Goal: Find contact information: Find contact information

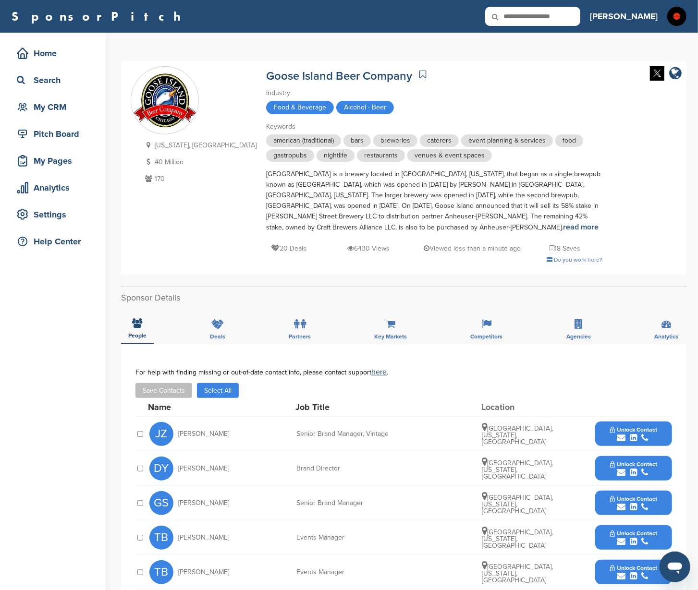
click at [419, 76] on icon at bounding box center [422, 75] width 7 height 10
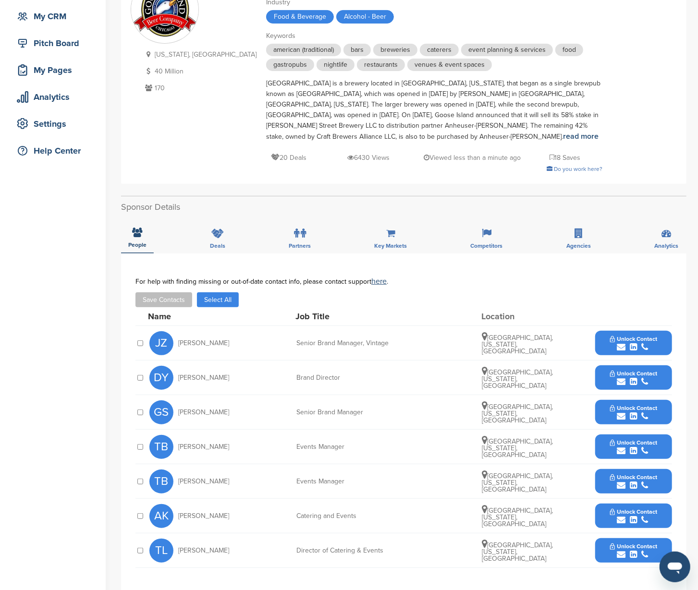
scroll to position [139, 0]
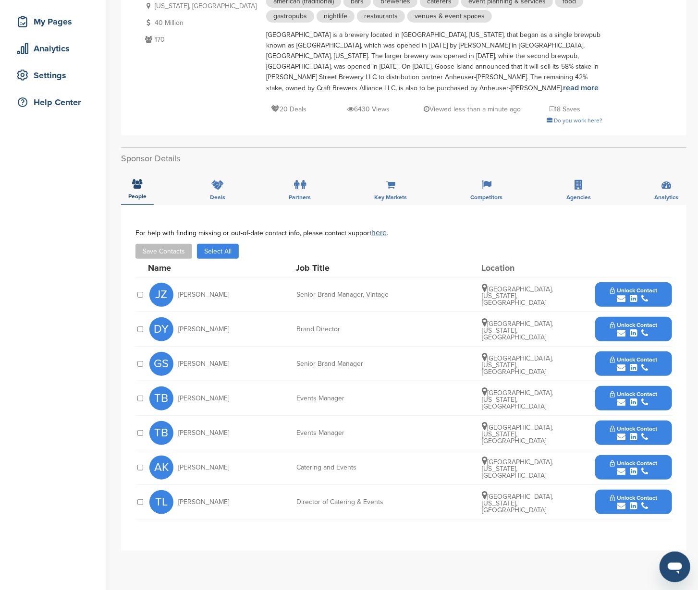
click at [663, 291] on button "Unlock Contact" at bounding box center [634, 295] width 71 height 29
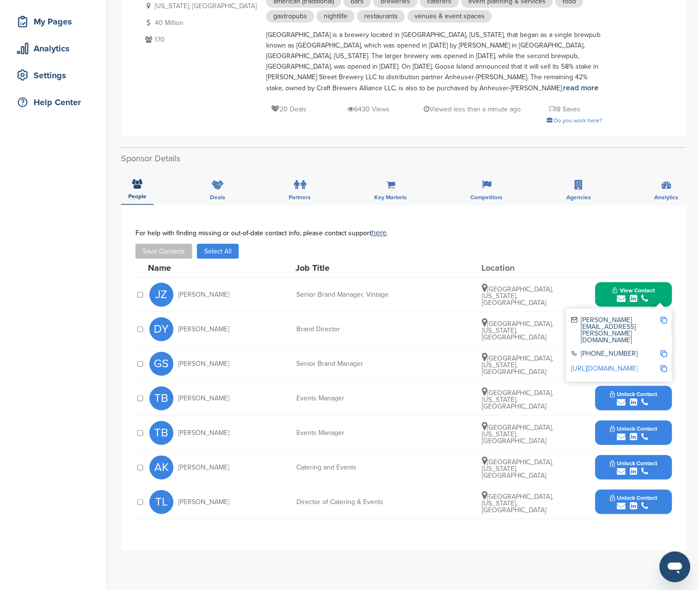
click at [663, 317] on img at bounding box center [664, 320] width 7 height 7
click at [654, 290] on span "View Contact" at bounding box center [634, 290] width 42 height 7
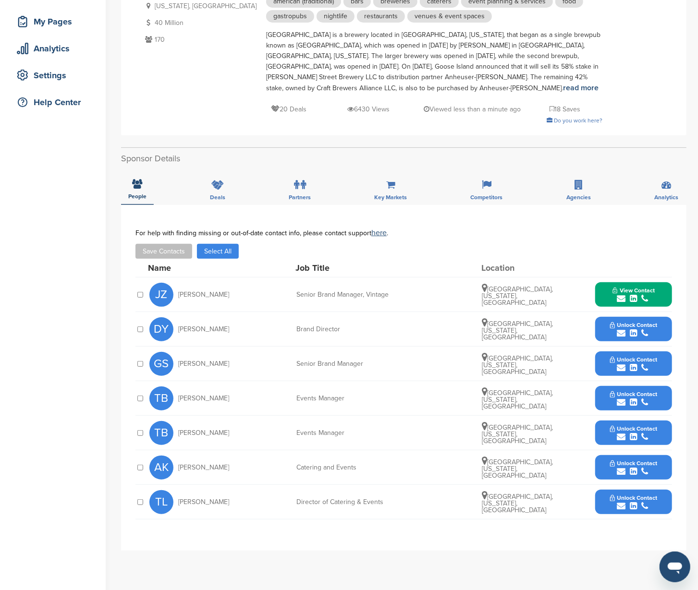
click at [666, 329] on button "Unlock Contact" at bounding box center [634, 329] width 71 height 29
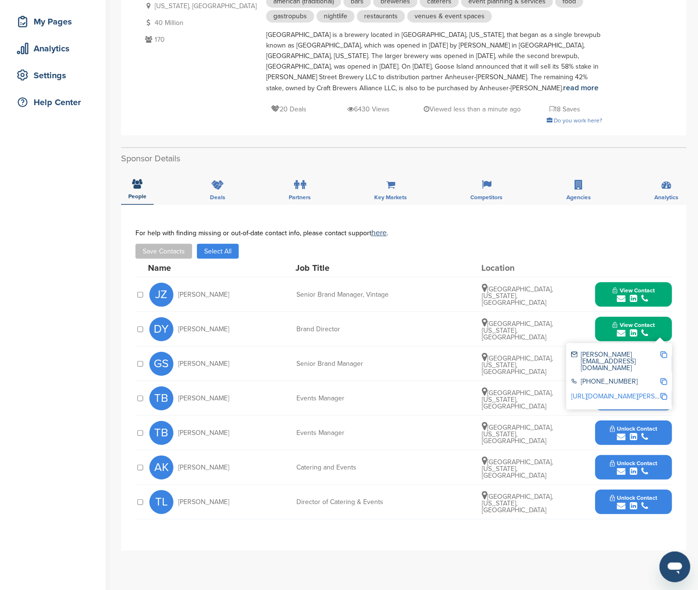
click at [662, 352] on img at bounding box center [664, 355] width 7 height 7
click at [660, 326] on button "View Contact" at bounding box center [633, 329] width 65 height 29
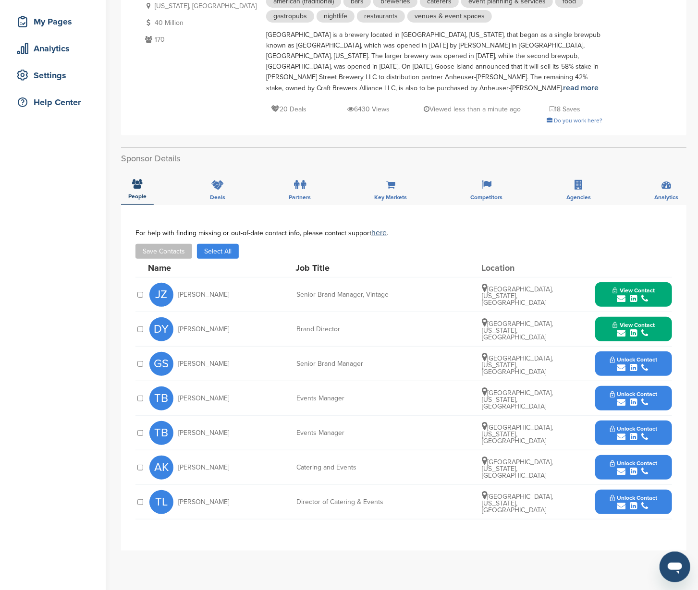
click at [658, 390] on button "Unlock Contact" at bounding box center [634, 398] width 71 height 29
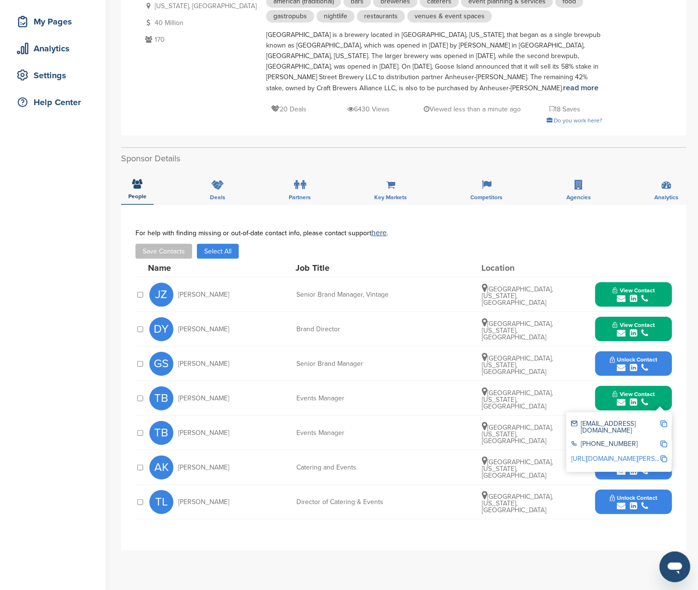
click at [662, 421] on img at bounding box center [664, 424] width 7 height 7
drag, startPoint x: 537, startPoint y: 440, endPoint x: 571, endPoint y: 429, distance: 35.7
click at [538, 440] on div "TB Tracie Barthel Events Manager Chicago, Illinois, United States Unlock Contact" at bounding box center [410, 433] width 523 height 34
click at [658, 391] on button "View Contact" at bounding box center [633, 398] width 65 height 29
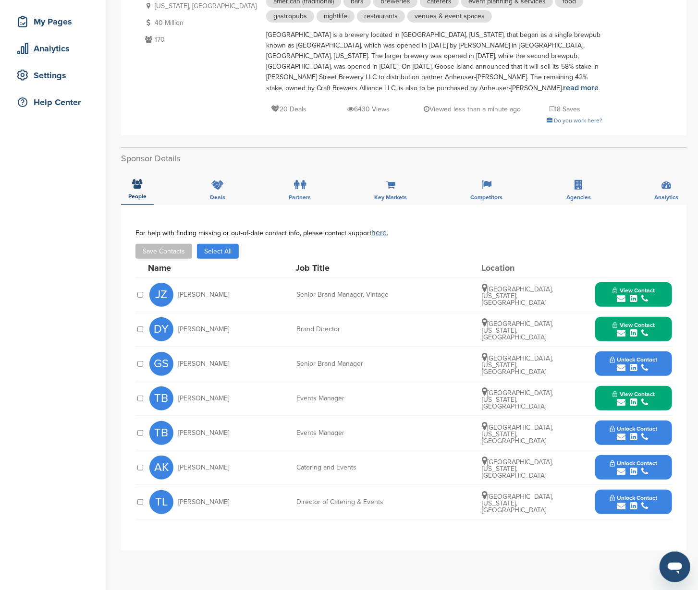
click at [658, 434] on button "Unlock Contact" at bounding box center [634, 433] width 71 height 29
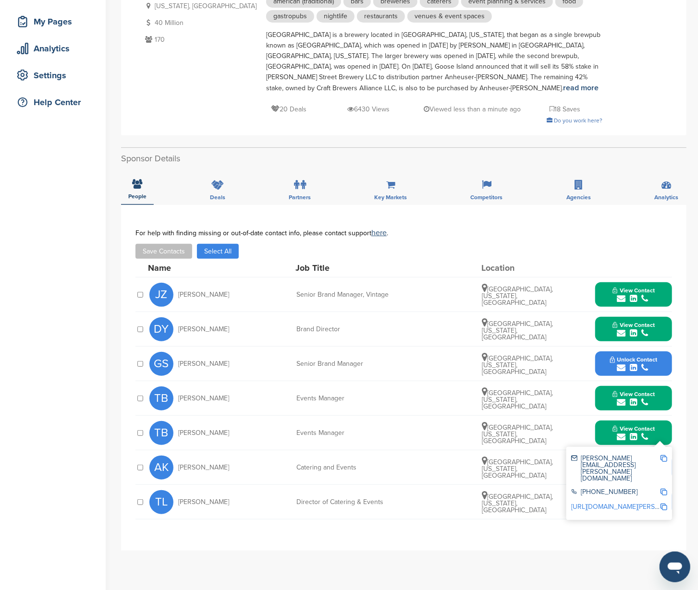
click at [663, 458] on img at bounding box center [664, 458] width 7 height 7
click at [662, 433] on button "View Contact" at bounding box center [633, 433] width 65 height 29
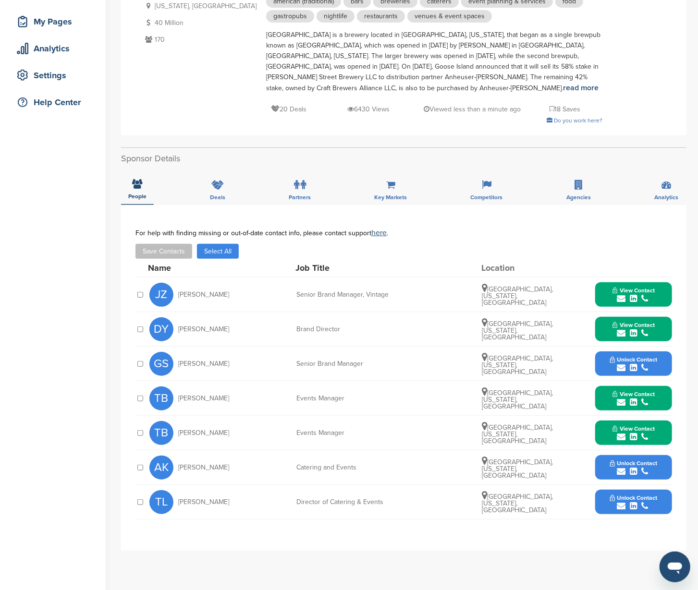
click at [662, 505] on button "Unlock Contact" at bounding box center [634, 502] width 71 height 29
click at [663, 525] on img at bounding box center [664, 528] width 7 height 7
click at [665, 467] on button "Unlock Contact" at bounding box center [634, 468] width 71 height 29
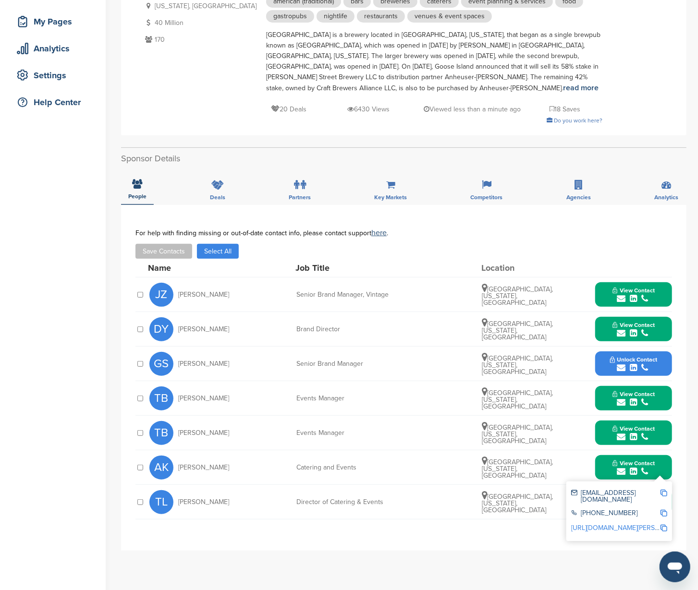
click at [667, 491] on img at bounding box center [664, 493] width 7 height 7
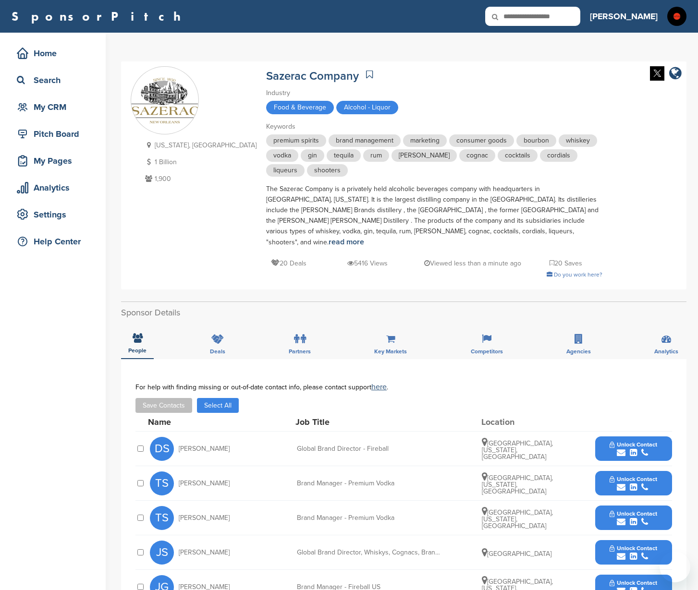
click at [366, 74] on icon at bounding box center [369, 75] width 7 height 10
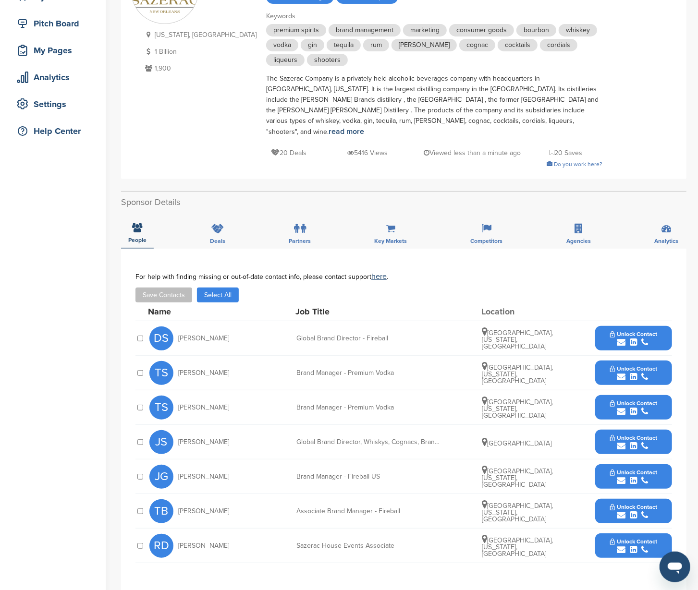
scroll to position [137, 0]
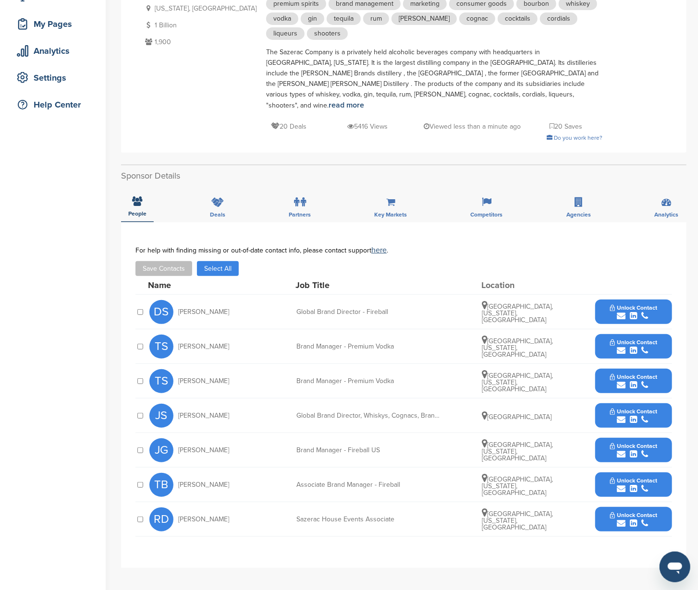
click at [662, 440] on button "Unlock Contact" at bounding box center [634, 450] width 71 height 29
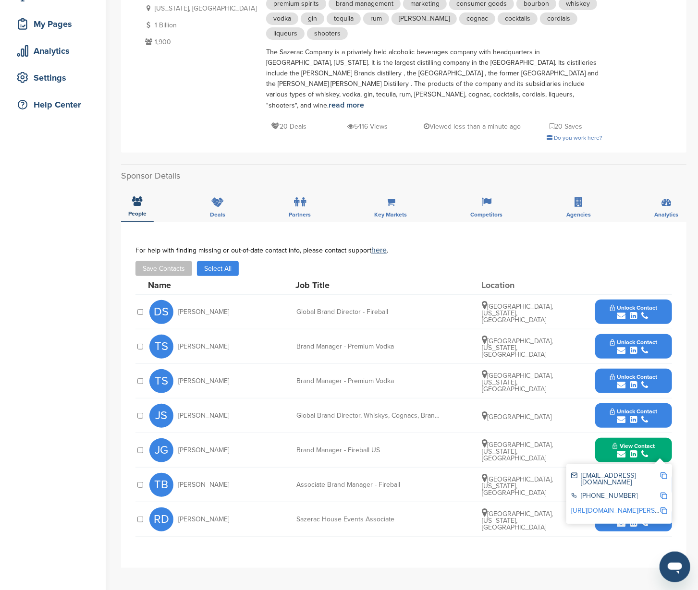
click at [662, 473] on img at bounding box center [664, 476] width 7 height 7
click at [663, 436] on button "View Contact" at bounding box center [633, 450] width 65 height 29
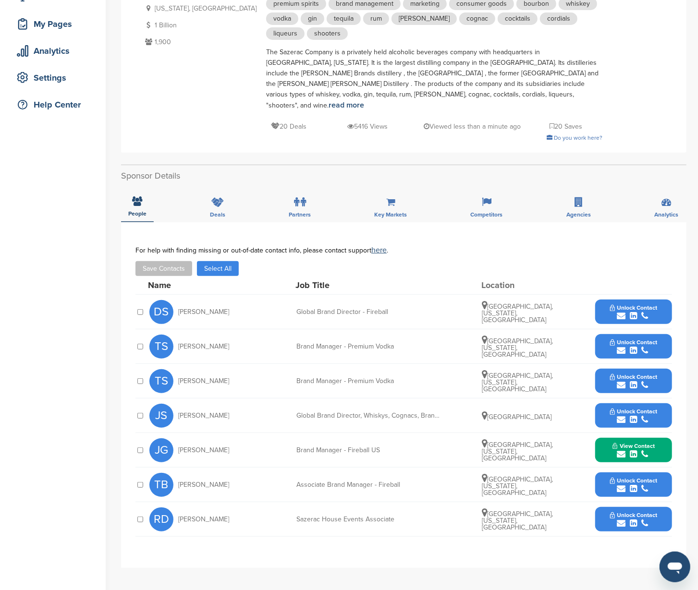
click at [661, 471] on button "Unlock Contact" at bounding box center [634, 485] width 71 height 29
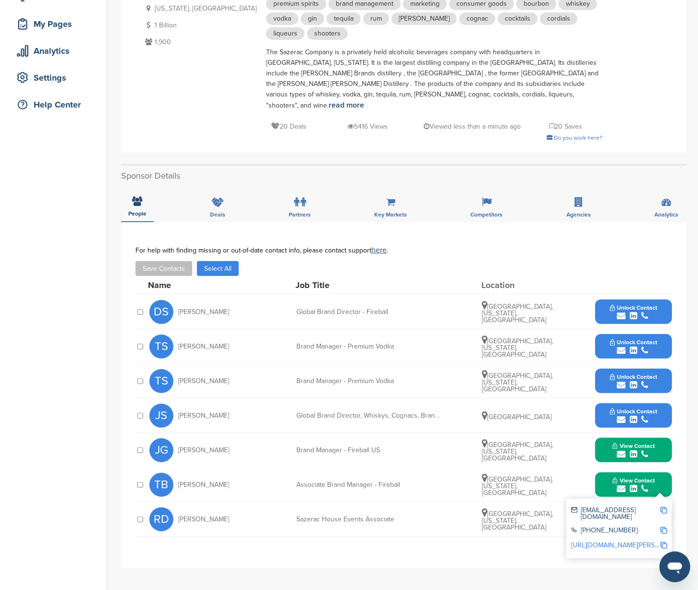
click at [664, 507] on img at bounding box center [664, 510] width 7 height 7
click at [663, 402] on button "Unlock Contact" at bounding box center [634, 416] width 71 height 29
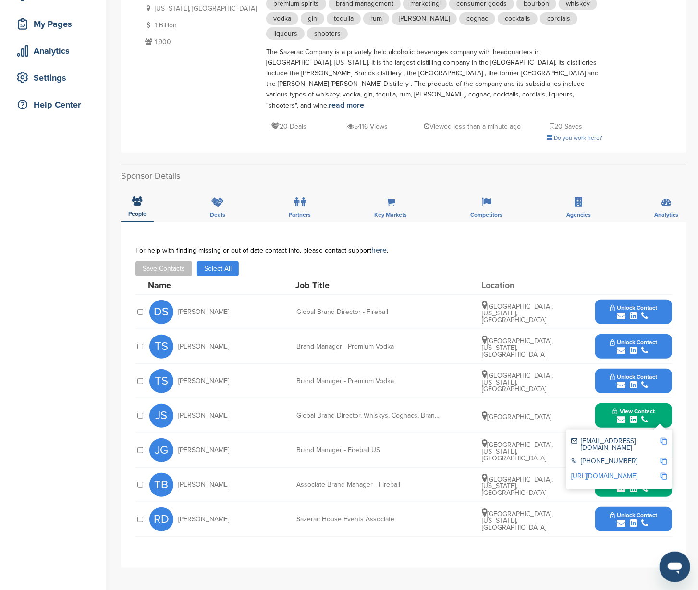
click at [665, 438] on img at bounding box center [664, 441] width 7 height 7
click at [662, 368] on button "Unlock Contact" at bounding box center [634, 381] width 71 height 29
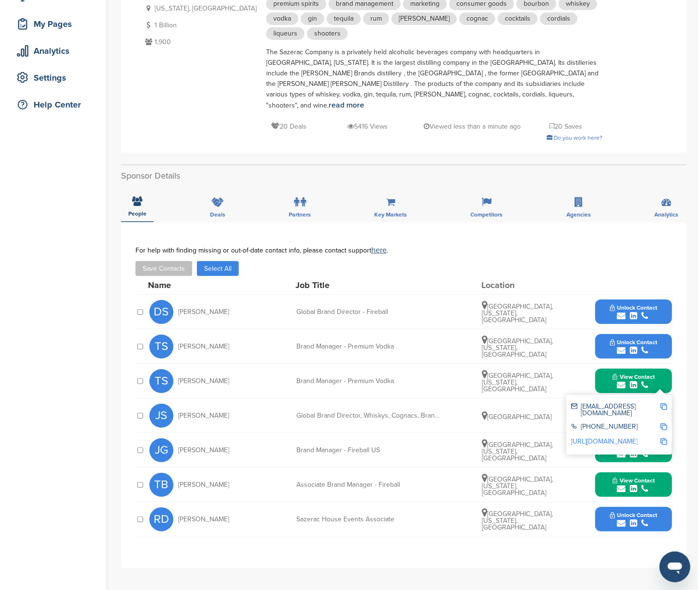
click at [663, 404] on img at bounding box center [664, 407] width 7 height 7
click at [659, 333] on button "Unlock Contact" at bounding box center [634, 346] width 71 height 29
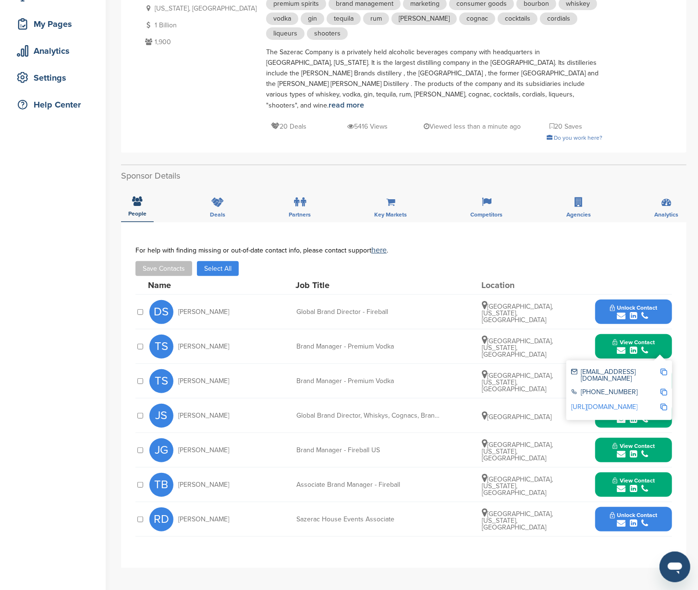
click at [662, 369] on div at bounding box center [664, 375] width 7 height 13
click at [662, 300] on button "Unlock Contact" at bounding box center [634, 312] width 71 height 29
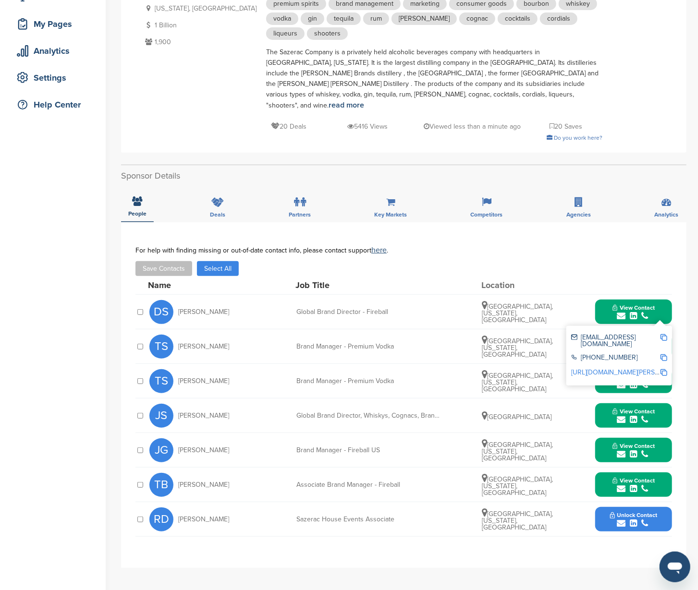
click at [665, 334] on img at bounding box center [664, 337] width 7 height 7
click at [662, 505] on button "Unlock Contact" at bounding box center [634, 519] width 71 height 29
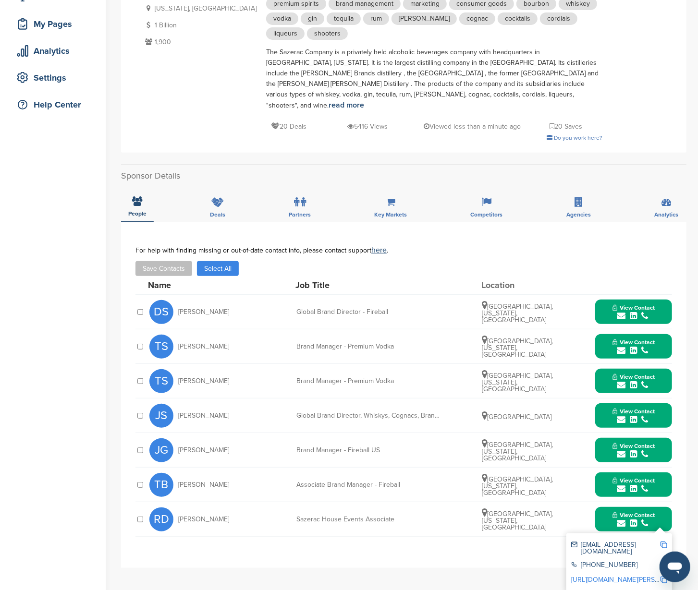
click at [662, 542] on img at bounding box center [664, 545] width 7 height 7
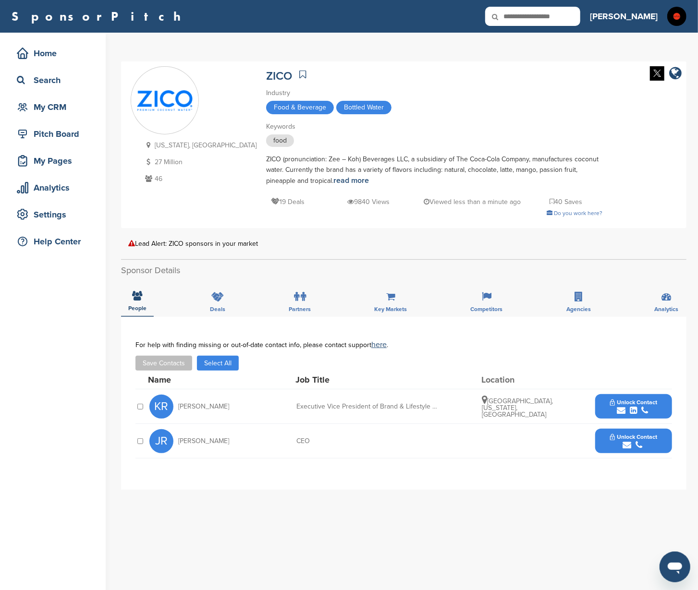
click at [661, 408] on button "Unlock Contact" at bounding box center [634, 407] width 71 height 29
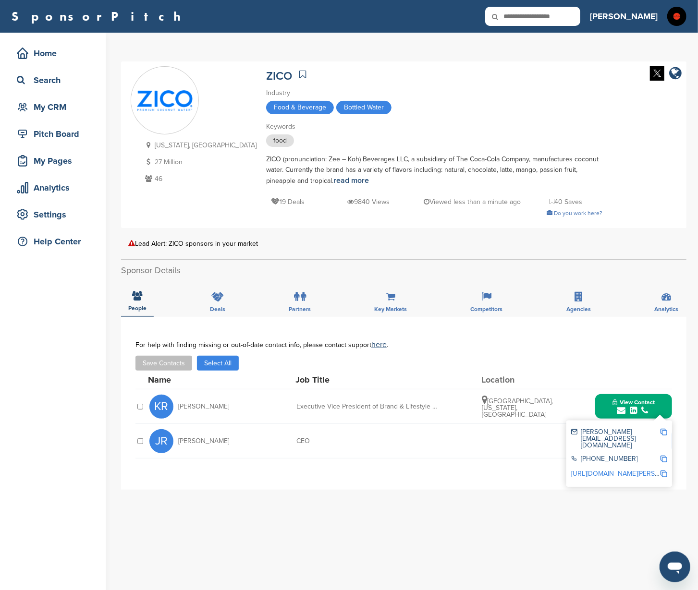
click at [663, 430] on img at bounding box center [664, 432] width 7 height 7
